Goal: Information Seeking & Learning: Find specific fact

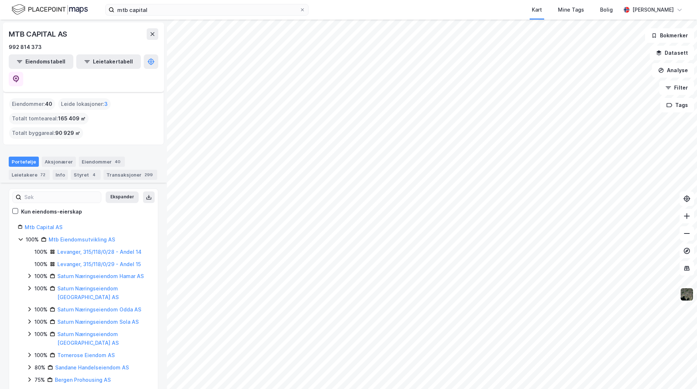
scroll to position [180, 0]
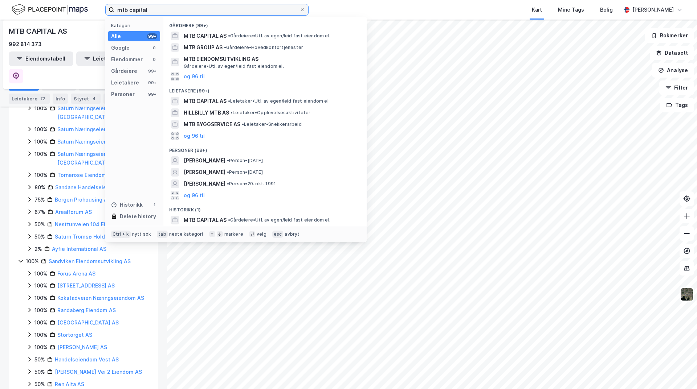
drag, startPoint x: 133, startPoint y: 9, endPoint x: 93, endPoint y: 7, distance: 40.7
click at [93, 7] on div "mtb capital Kategori Alle 99+ Google 0 Eiendommer 0 Gårdeiere 99+ Leietakere 99…" at bounding box center [348, 10] width 697 height 20
type input "midgard"
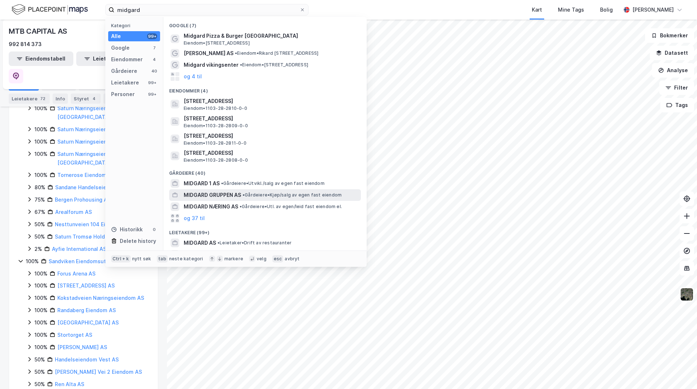
click at [222, 195] on span "MIDGARD GRUPPEN AS" at bounding box center [212, 195] width 57 height 9
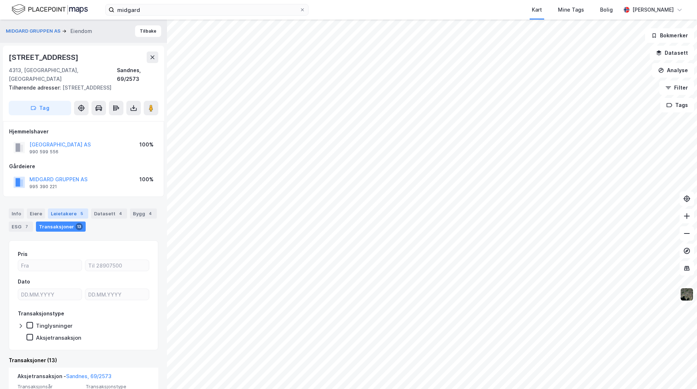
click at [67, 217] on div "Leietakere 5" at bounding box center [68, 214] width 40 height 10
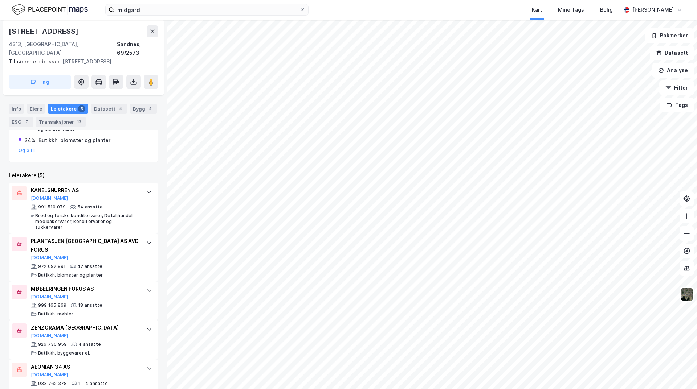
scroll to position [207, 0]
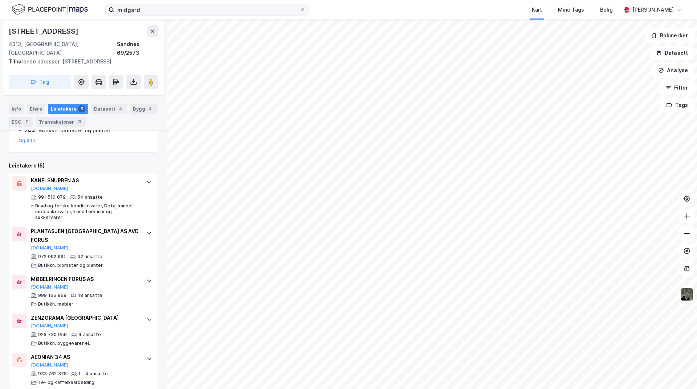
click at [303, 11] on icon at bounding box center [302, 10] width 4 height 4
click at [299, 11] on input "midgard" at bounding box center [206, 9] width 185 height 11
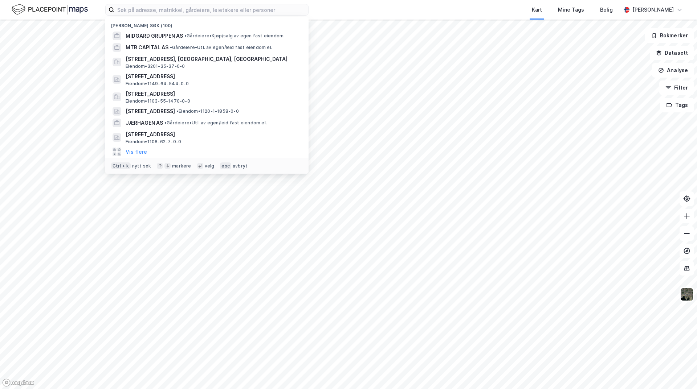
click at [377, 11] on div "Kart Mine Tags Bolig" at bounding box center [481, 10] width 277 height 20
